Goal: Information Seeking & Learning: Check status

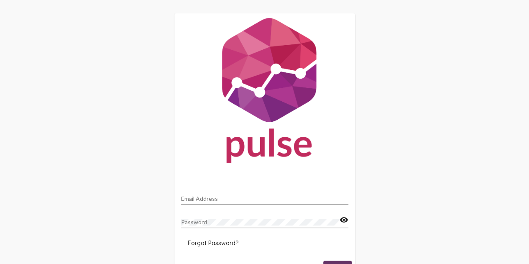
click at [196, 199] on input "Email Address" at bounding box center [264, 198] width 167 height 7
type input "[EMAIL_ADDRESS][PERSON_NAME][DOMAIN_NAME]"
click at [237, 226] on div "Password" at bounding box center [260, 219] width 158 height 16
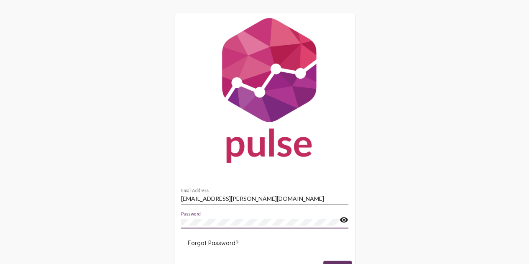
scroll to position [43, 0]
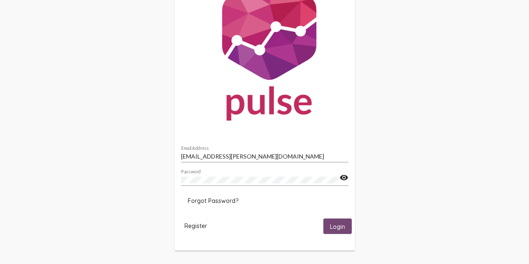
click at [336, 224] on span "Login" at bounding box center [337, 226] width 15 height 8
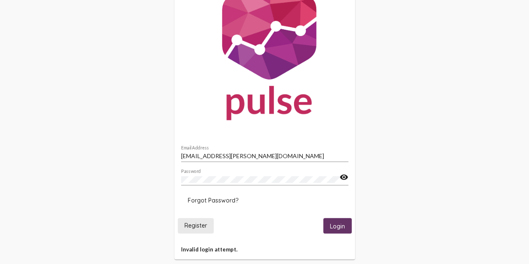
click at [199, 228] on span "Register" at bounding box center [195, 226] width 23 height 8
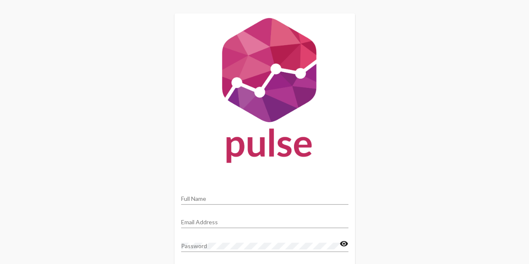
click at [201, 202] on div "Full Name" at bounding box center [264, 196] width 167 height 16
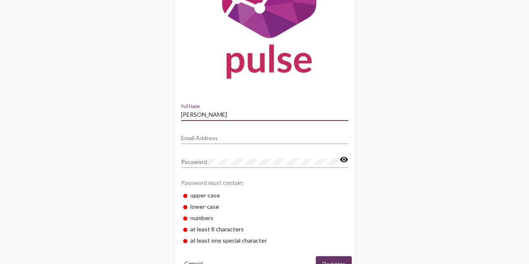
scroll to position [87, 0]
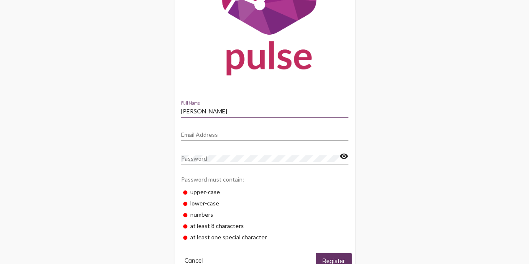
type input "[PERSON_NAME]"
click at [226, 136] on input "Email Address" at bounding box center [264, 134] width 167 height 7
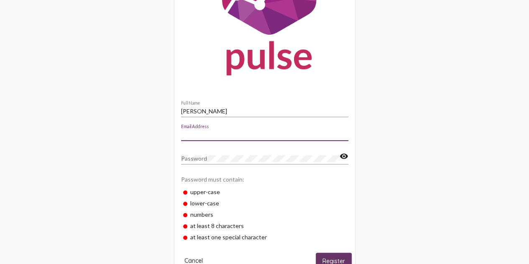
type input "[EMAIL_ADDRESS][PERSON_NAME][DOMAIN_NAME]"
click at [217, 162] on div "Password" at bounding box center [260, 156] width 158 height 16
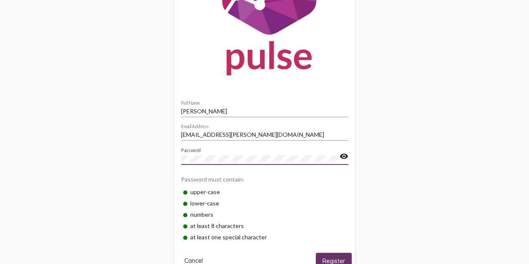
scroll to position [108, 0]
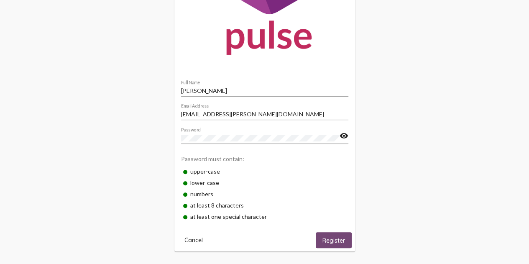
click at [336, 242] on span "Register" at bounding box center [333, 241] width 23 height 8
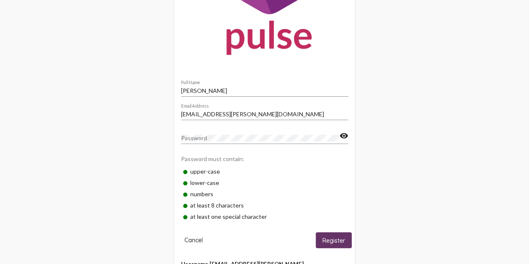
scroll to position [130, 0]
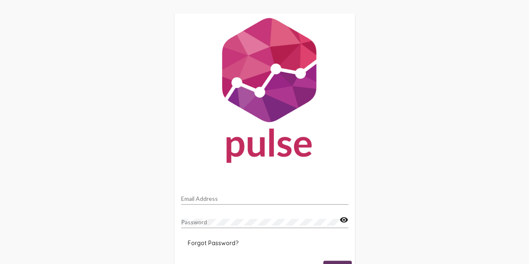
click at [199, 194] on div "Email Address" at bounding box center [264, 196] width 167 height 16
click at [209, 201] on input "Email Address" at bounding box center [264, 198] width 167 height 7
type input "[EMAIL_ADDRESS][PERSON_NAME][DOMAIN_NAME]"
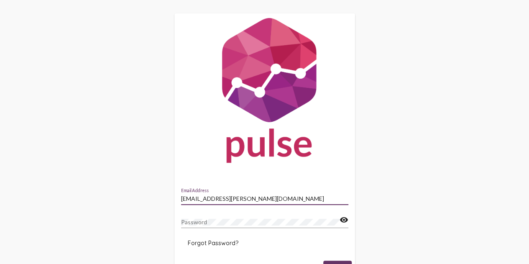
scroll to position [43, 0]
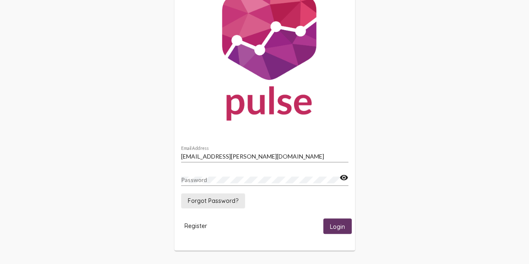
click at [220, 199] on span "Forgot Password?" at bounding box center [213, 201] width 51 height 8
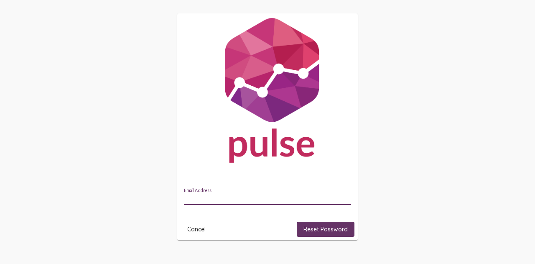
click at [205, 200] on input "Email Address" at bounding box center [267, 198] width 167 height 7
type input "[EMAIL_ADDRESS][PERSON_NAME][DOMAIN_NAME]"
click at [319, 233] on span "Reset Password" at bounding box center [325, 229] width 44 height 8
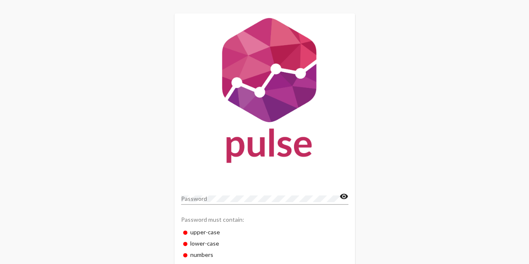
scroll to position [60, 0]
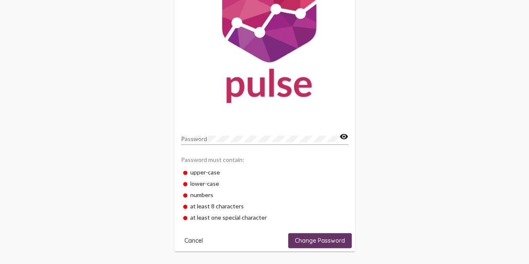
click at [217, 146] on div "Password visibility" at bounding box center [264, 140] width 167 height 24
click at [215, 143] on div "Password" at bounding box center [260, 136] width 158 height 16
click at [324, 237] on span "Change Password" at bounding box center [320, 241] width 50 height 8
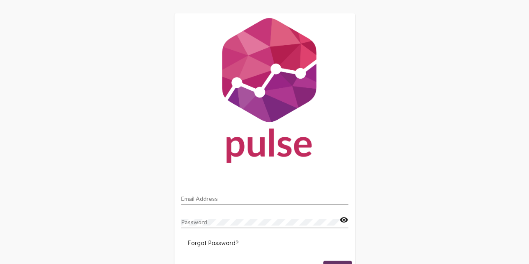
click at [218, 202] on div "Email Address" at bounding box center [264, 196] width 167 height 16
click at [216, 195] on input "Email Address" at bounding box center [264, 198] width 167 height 7
type input "[EMAIL_ADDRESS][PERSON_NAME][DOMAIN_NAME]"
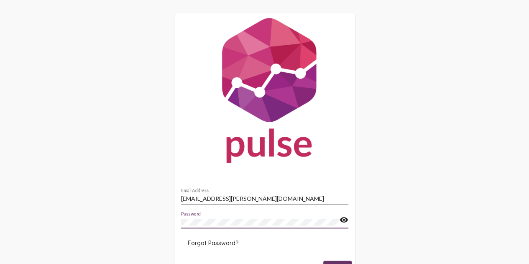
click at [323, 260] on button "Login" at bounding box center [337, 267] width 28 height 15
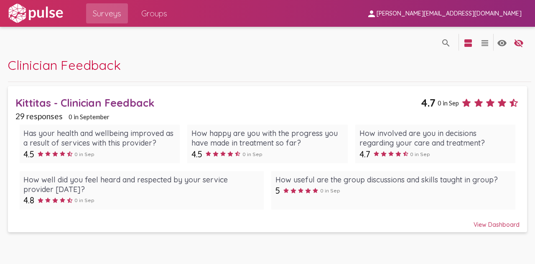
click at [491, 222] on div "View Dashboard" at bounding box center [267, 220] width 504 height 15
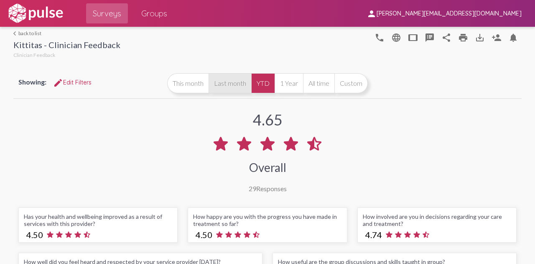
click at [220, 87] on button "Last month" at bounding box center [230, 83] width 43 height 20
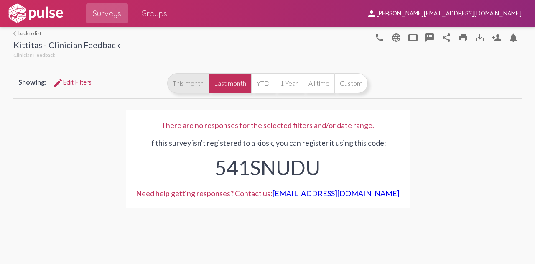
click at [191, 81] on button "This month" at bounding box center [187, 83] width 41 height 20
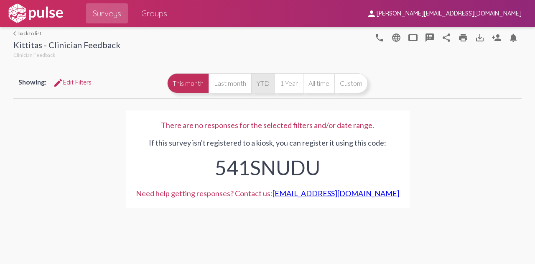
click at [256, 85] on button "YTD" at bounding box center [262, 83] width 23 height 20
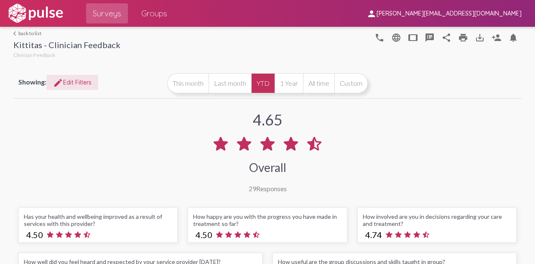
click at [82, 83] on span "edit Edit Filters" at bounding box center [72, 83] width 38 height 8
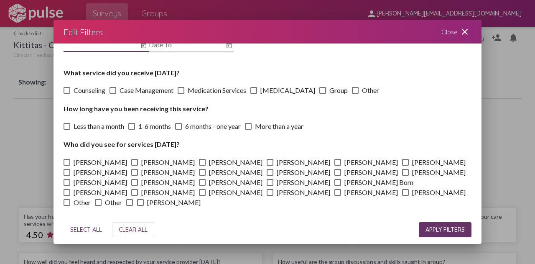
scroll to position [54, 0]
click at [451, 36] on div "Close close" at bounding box center [456, 31] width 50 height 23
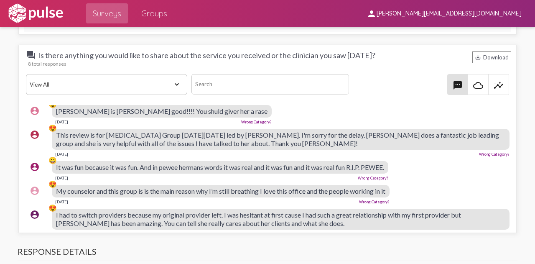
scroll to position [99, 0]
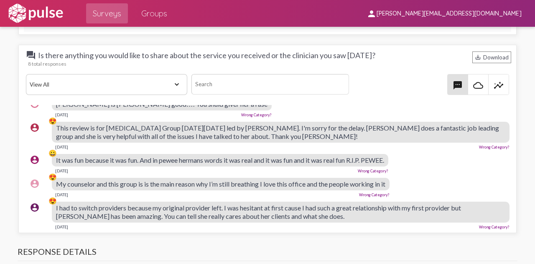
click at [305, 190] on div "[DATE] Wrong Category?" at bounding box center [221, 193] width 338 height 7
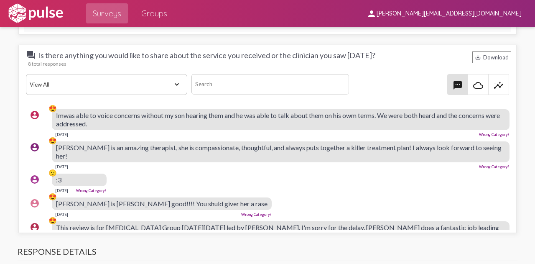
scroll to position [0, 0]
click at [398, 120] on div "Imwas able to voice concerns without my son hearing them and he was able to tal…" at bounding box center [281, 119] width 458 height 21
click at [33, 111] on mat-icon "account_circle" at bounding box center [35, 115] width 10 height 10
click at [72, 113] on span "Imwas able to voice concerns without my son hearing them and he was able to tal…" at bounding box center [278, 119] width 444 height 16
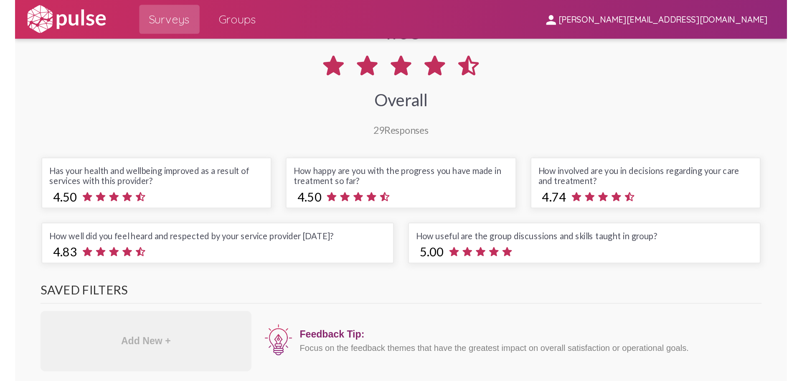
scroll to position [0, 0]
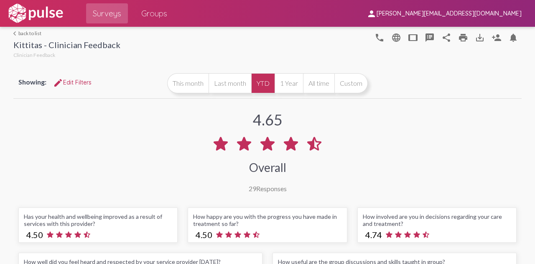
click at [66, 86] on button "edit Edit Filters" at bounding box center [72, 82] width 52 height 15
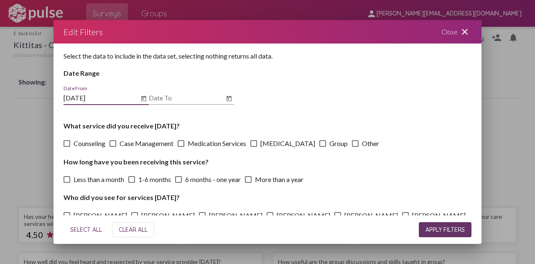
type input "[DATE]"
click at [181, 100] on input "Date To" at bounding box center [186, 98] width 75 height 8
type input "[DATE]"
click at [437, 235] on button "APPLY FILTERS" at bounding box center [445, 229] width 53 height 15
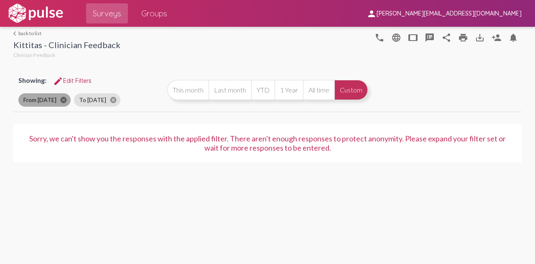
click at [66, 98] on mat-icon "cancel" at bounding box center [64, 100] width 8 height 8
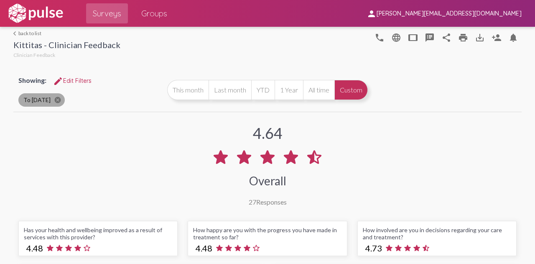
click at [61, 101] on mat-chip "To [DATE] cancel" at bounding box center [41, 99] width 46 height 13
click at [59, 101] on mat-chip "To [DATE] cancel" at bounding box center [41, 99] width 46 height 13
